Goal: Information Seeking & Learning: Learn about a topic

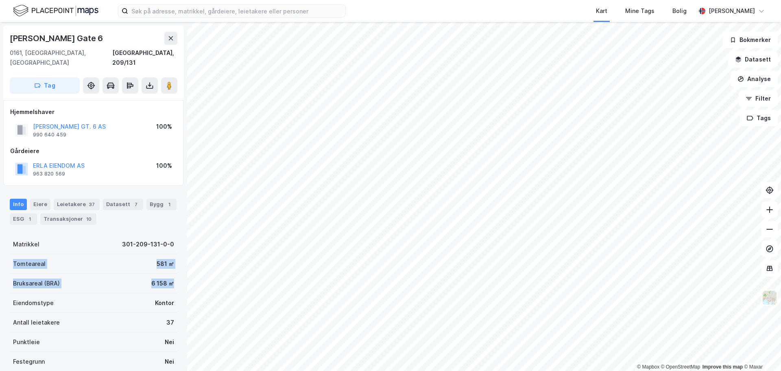
drag, startPoint x: 168, startPoint y: 273, endPoint x: 11, endPoint y: 254, distance: 157.8
click at [11, 254] on div "Matrikkel 301-209-131-0-0 Tomteareal 581 ㎡ Bruksareal (BRA) 6 158 ㎡ Eiendomstyp…" at bounding box center [94, 312] width 168 height 156
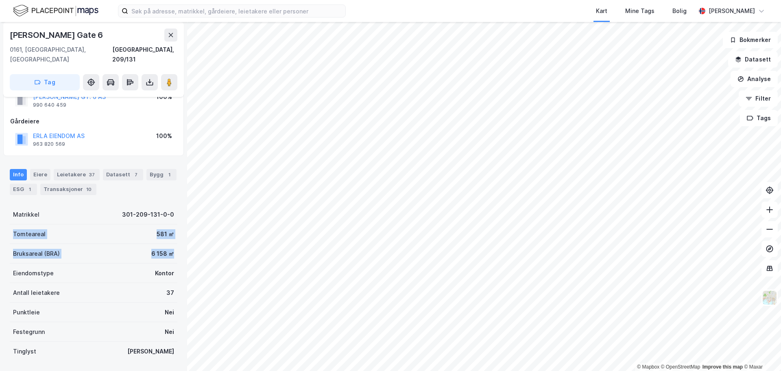
scroll to position [41, 0]
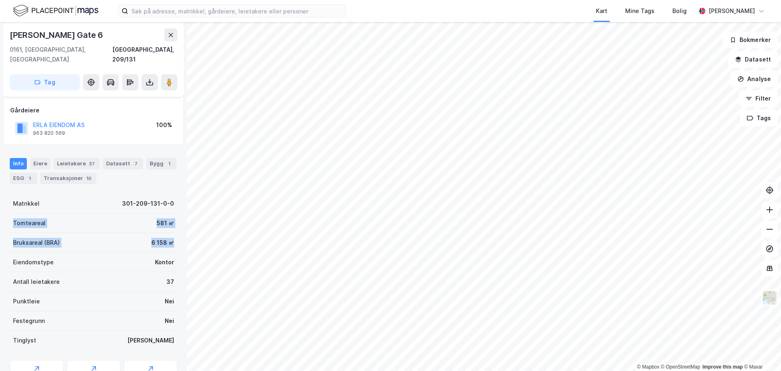
click at [111, 236] on div "Bruksareal (BRA) 6 158 ㎡" at bounding box center [94, 243] width 168 height 20
